Goal: Task Accomplishment & Management: Manage account settings

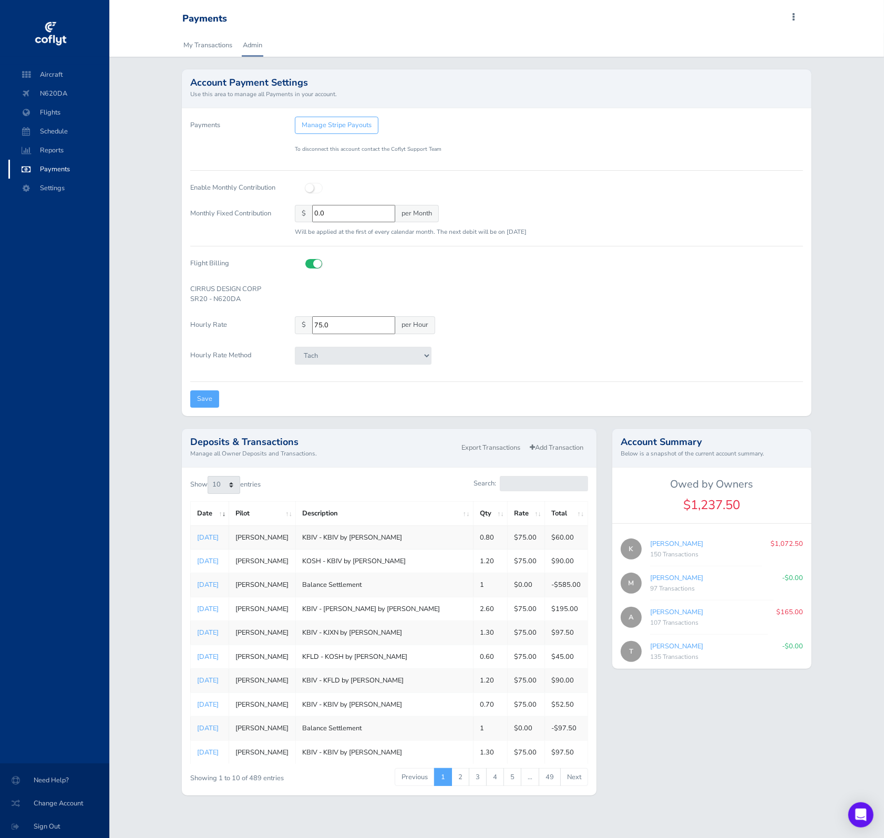
click at [313, 194] on div at bounding box center [549, 187] width 508 height 17
click at [305, 183] on icon at bounding box center [305, 183] width 0 height 0
click at [312, 187] on input "checkbox" at bounding box center [308, 186] width 7 height 7
click at [305, 183] on icon at bounding box center [305, 183] width 0 height 0
click at [312, 189] on input "checkbox" at bounding box center [308, 186] width 7 height 7
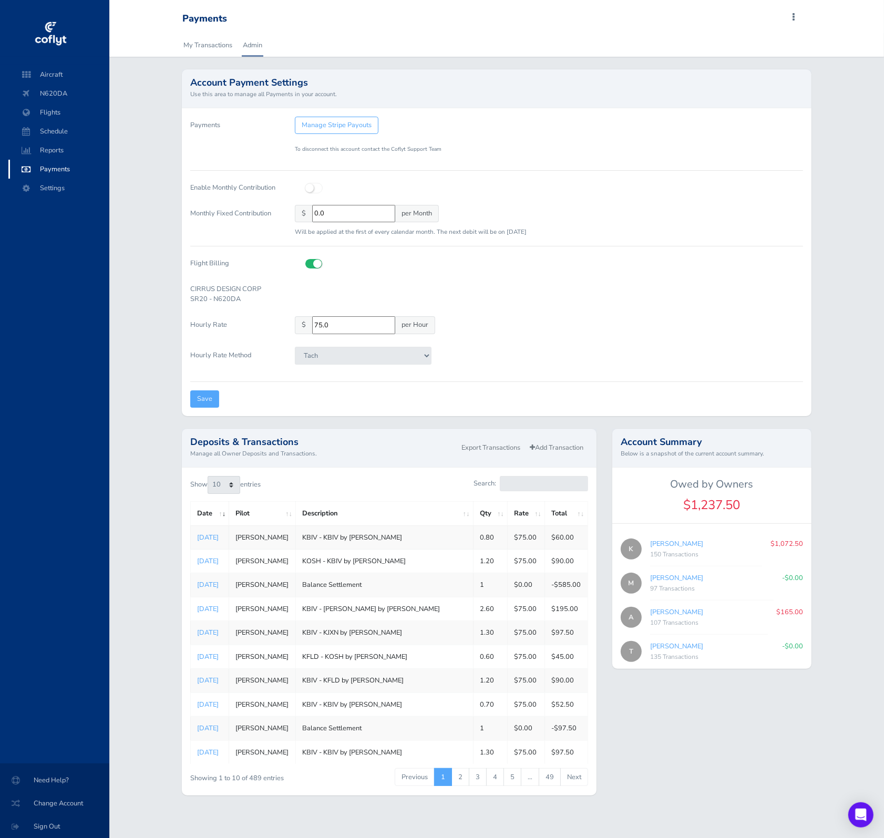
click at [305, 183] on icon at bounding box center [305, 183] width 0 height 0
click at [312, 189] on input "checkbox" at bounding box center [308, 186] width 7 height 7
click at [305, 183] on icon at bounding box center [305, 183] width 0 height 0
click at [312, 189] on input "checkbox" at bounding box center [308, 186] width 7 height 7
checkbox input "false"
